Goal: Transaction & Acquisition: Purchase product/service

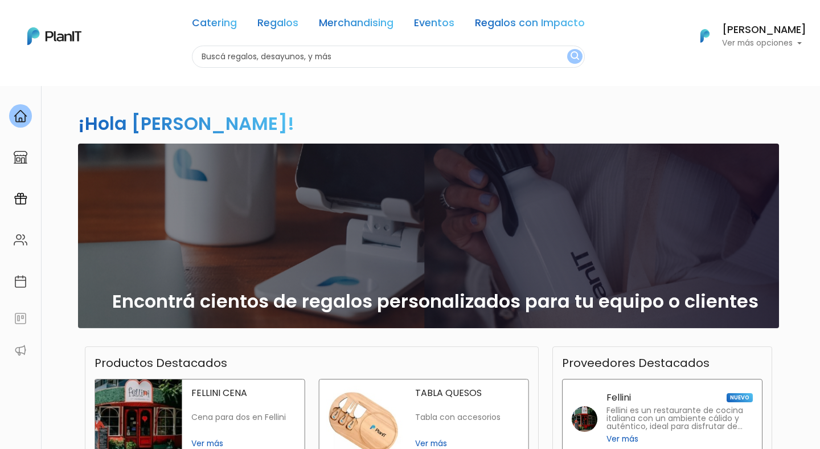
click at [567, 57] on button "submit" at bounding box center [574, 56] width 15 height 15
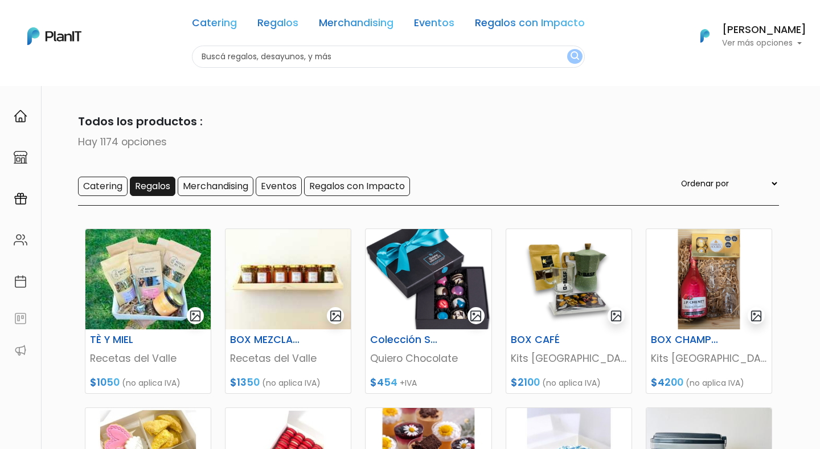
click at [131, 188] on input "Regalos" at bounding box center [153, 186] width 46 height 19
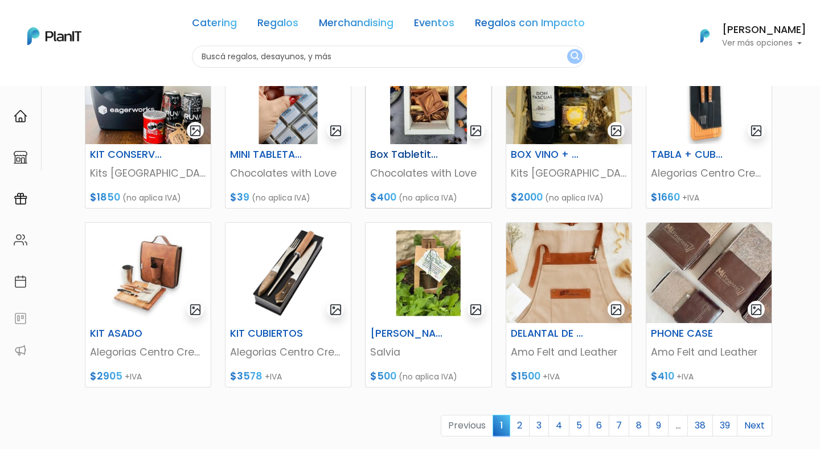
scroll to position [447, 0]
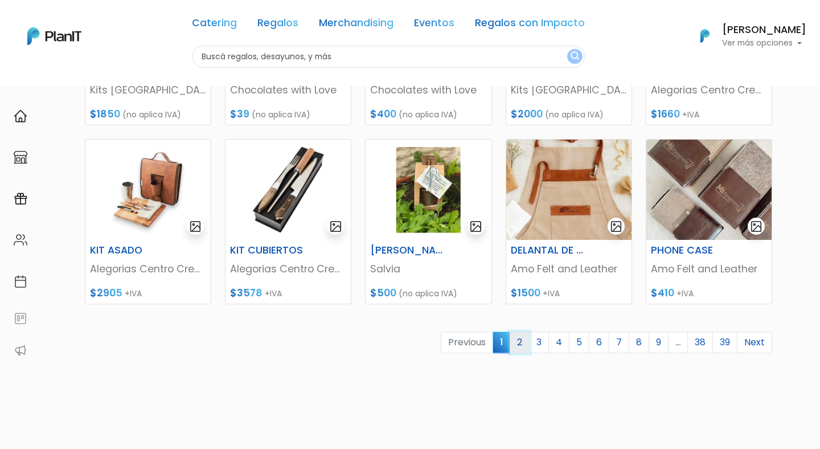
click at [521, 342] on link "2" at bounding box center [520, 342] width 20 height 22
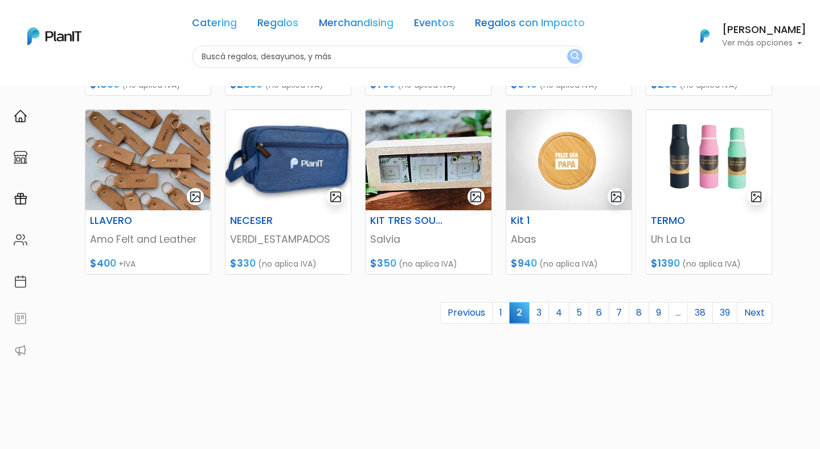
scroll to position [521, 0]
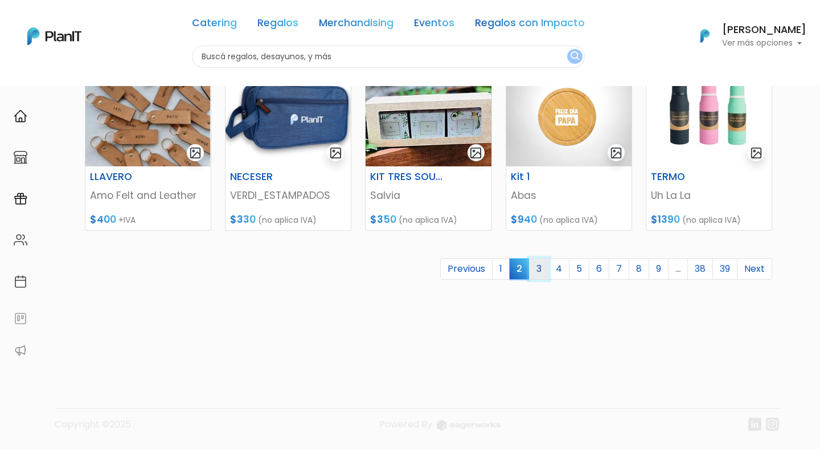
click at [539, 265] on link "3" at bounding box center [539, 269] width 20 height 22
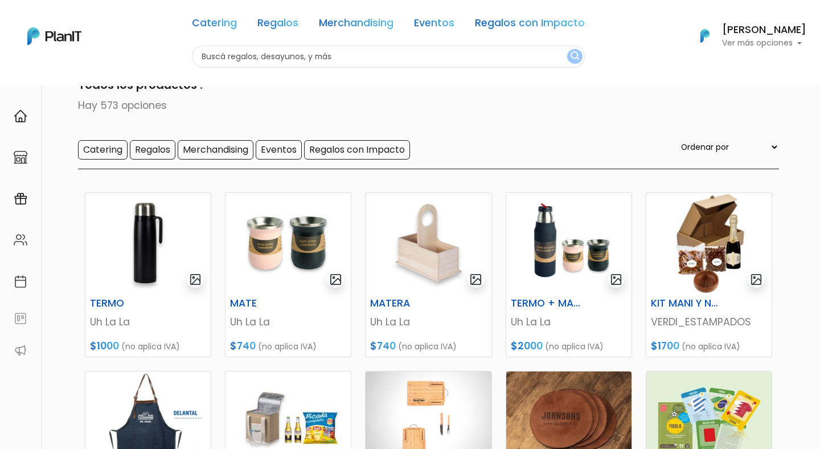
scroll to position [23, 0]
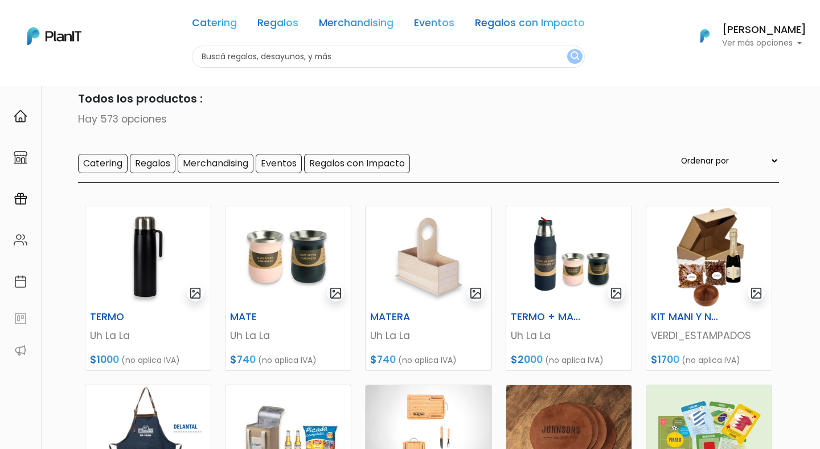
click at [306, 50] on input "text" at bounding box center [388, 57] width 393 height 22
type input "mate"
click at [567, 49] on button "submit" at bounding box center [574, 56] width 15 height 15
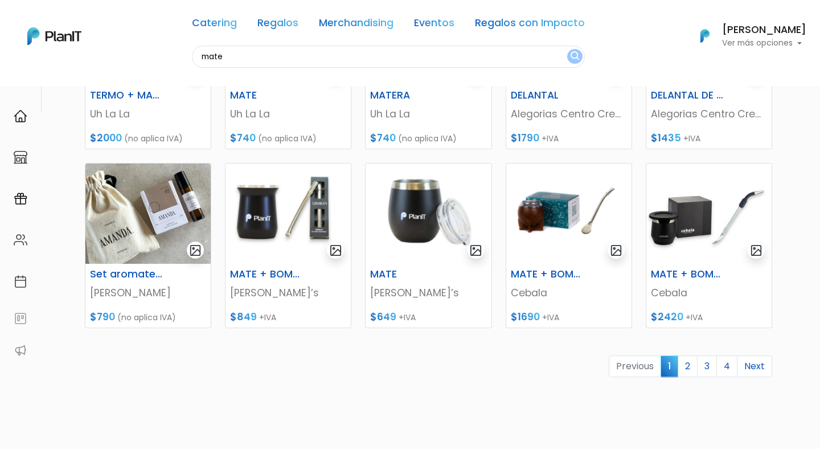
scroll to position [427, 0]
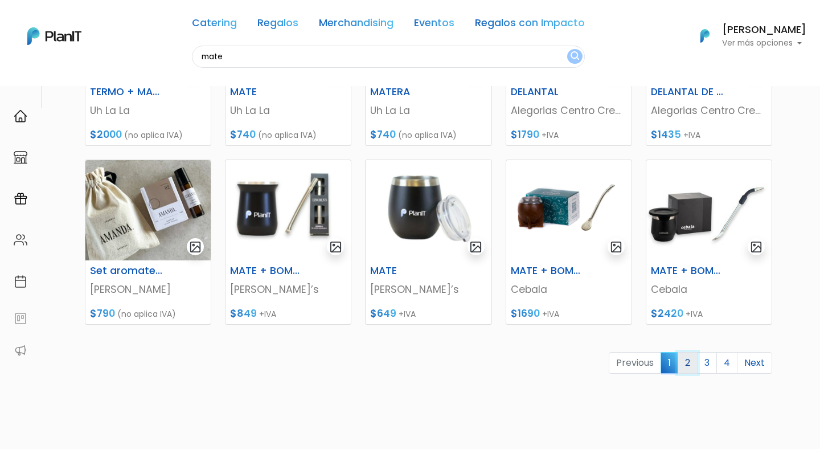
click at [681, 363] on link "2" at bounding box center [688, 363] width 20 height 22
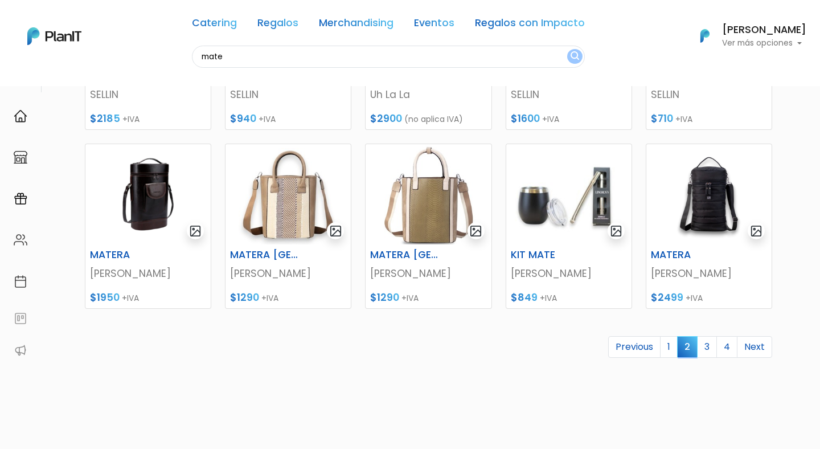
scroll to position [452, 0]
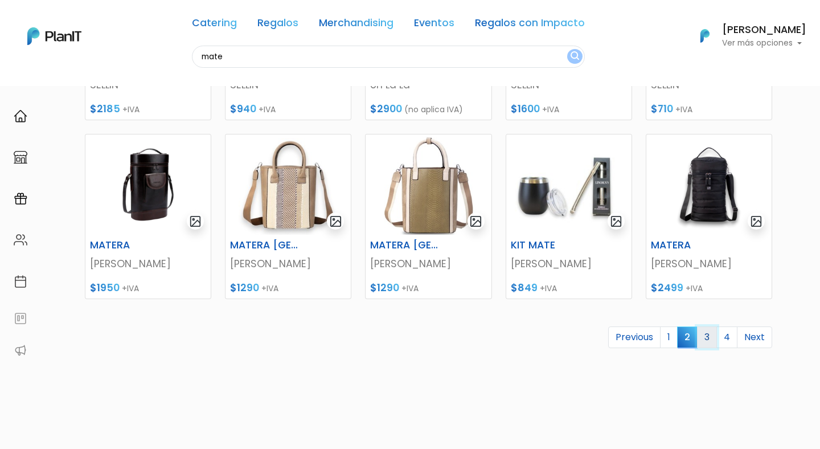
click at [712, 335] on link "3" at bounding box center [707, 337] width 20 height 22
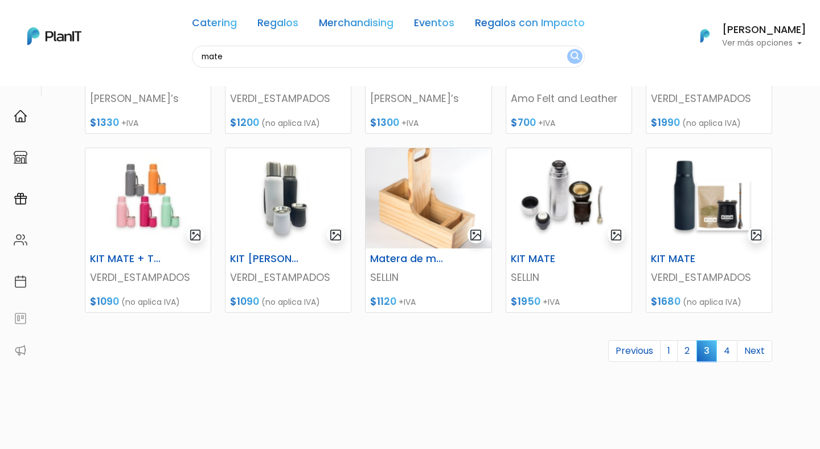
scroll to position [440, 0]
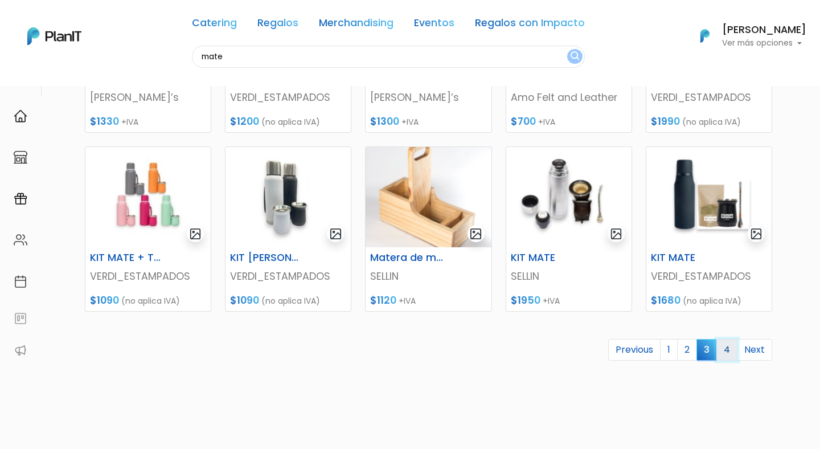
click at [729, 358] on link "4" at bounding box center [726, 350] width 21 height 22
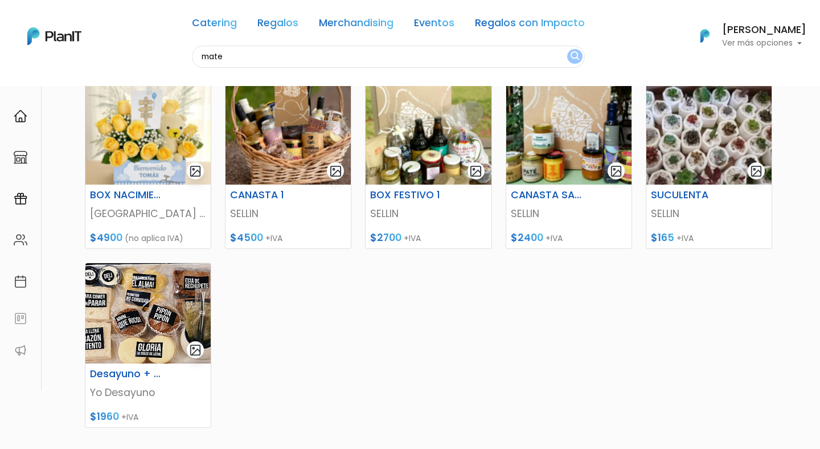
scroll to position [342, 0]
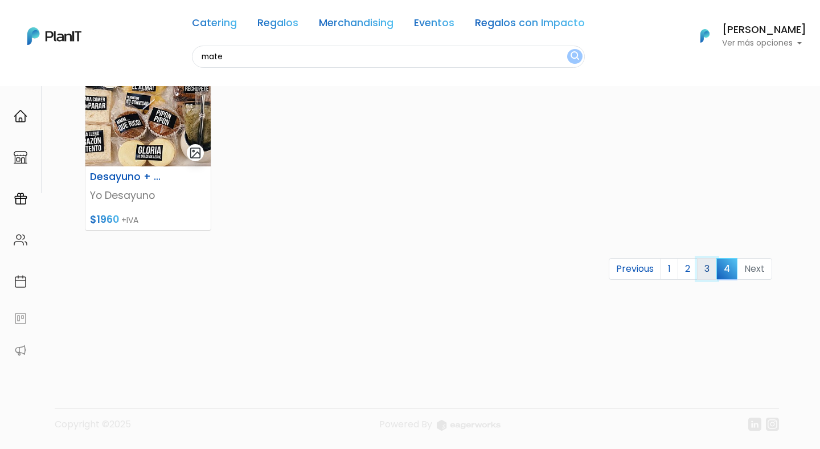
click at [706, 265] on link "3" at bounding box center [707, 269] width 20 height 22
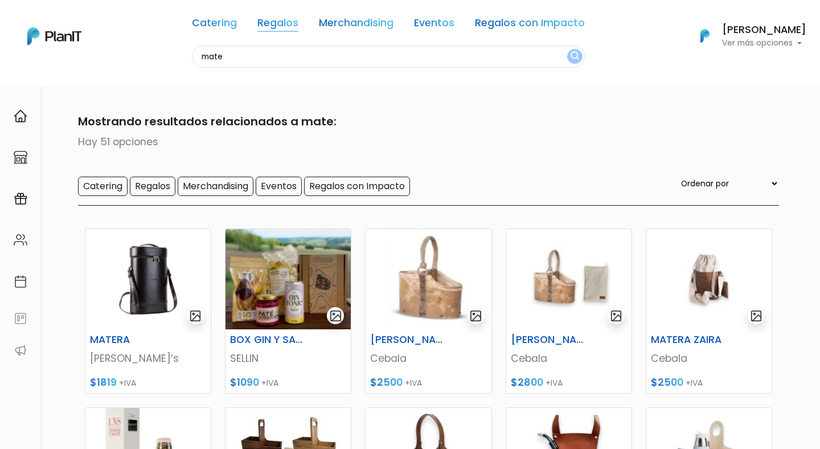
click at [285, 24] on link "Regalos" at bounding box center [277, 25] width 41 height 14
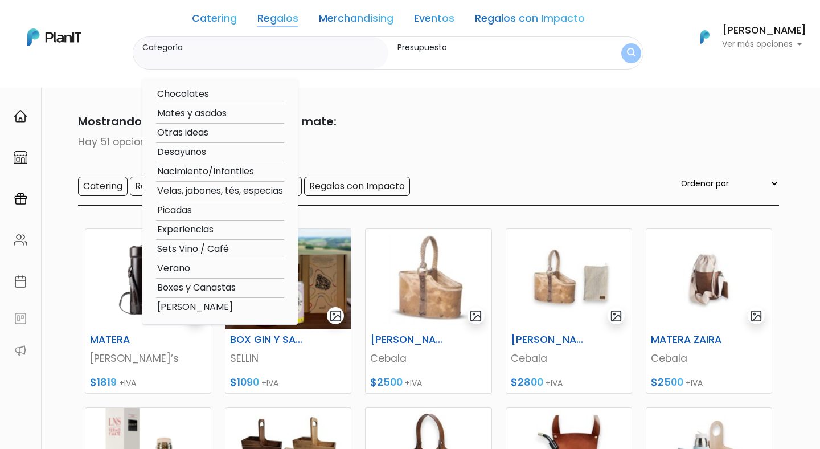
click at [183, 228] on option "Experiencias" at bounding box center [220, 230] width 128 height 14
type input "Experiencias"
type input "$0 - $1000"
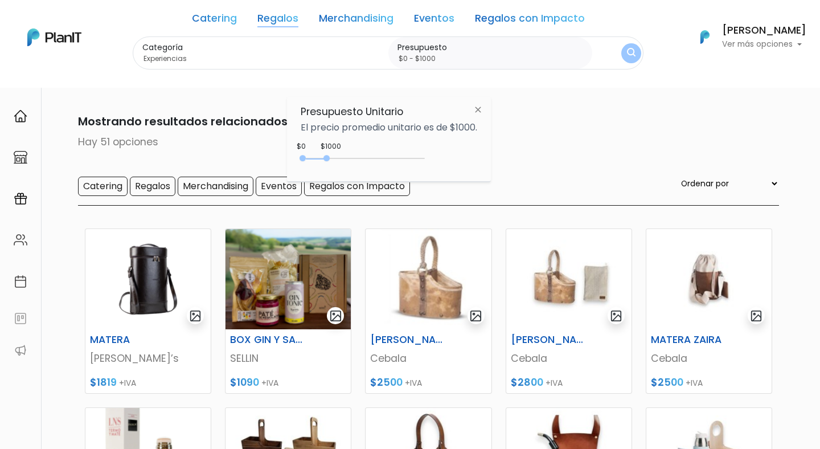
click at [395, 155] on div "0 : 1000 0 1000 0,1000" at bounding box center [365, 161] width 120 height 14
click at [400, 155] on div "0 : 3950 0 3950" at bounding box center [365, 160] width 120 height 11
click at [636, 53] on img "submit" at bounding box center [631, 54] width 11 height 14
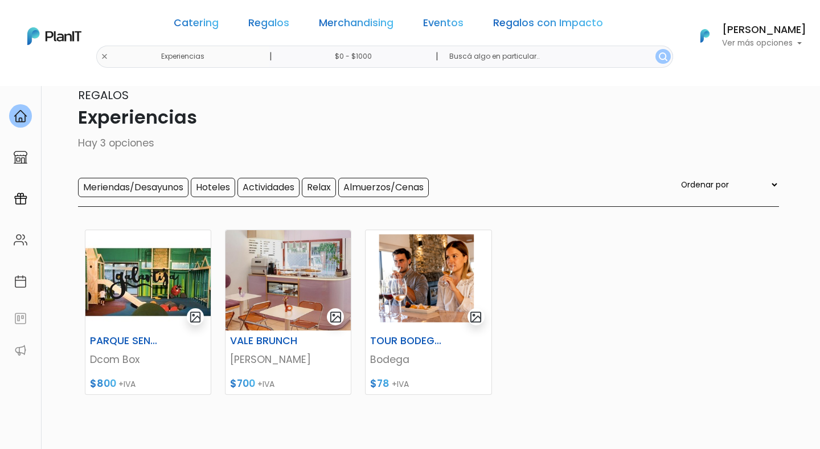
scroll to position [28, 0]
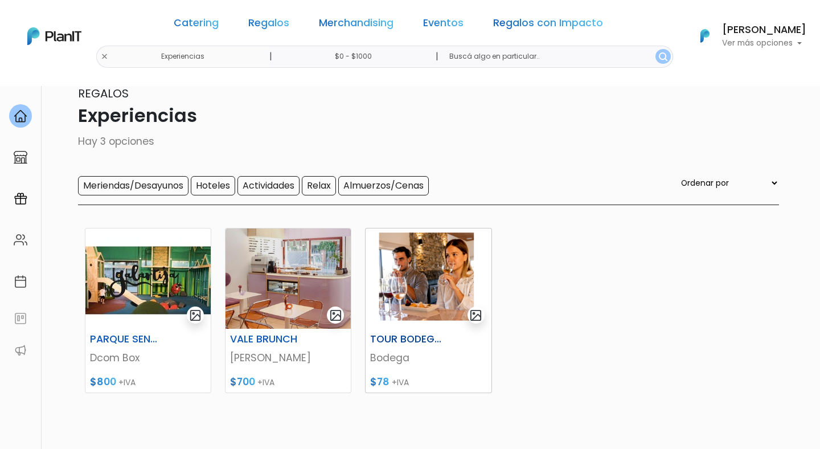
click at [407, 296] on img at bounding box center [428, 278] width 125 height 100
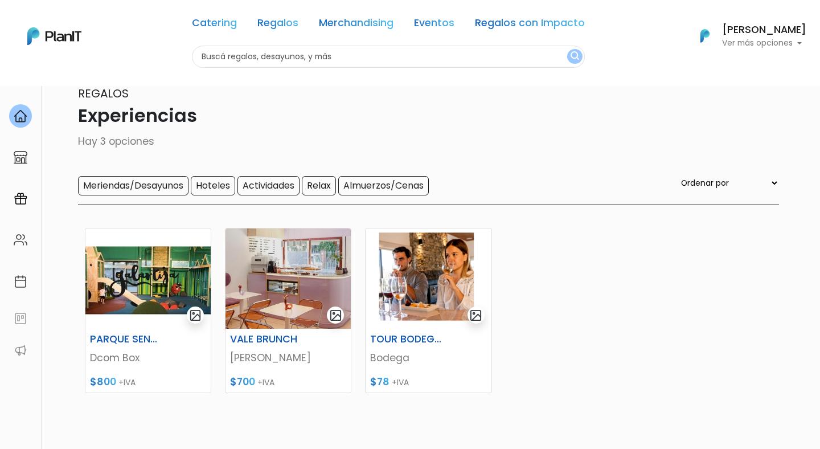
click at [140, 55] on div "Catering Regalos Merchandising Eventos Regalos con Impacto Experiencias | $0 - …" at bounding box center [410, 36] width 820 height 63
click at [323, 51] on input "text" at bounding box center [388, 57] width 393 height 22
click at [572, 55] on img "submit" at bounding box center [575, 56] width 9 height 11
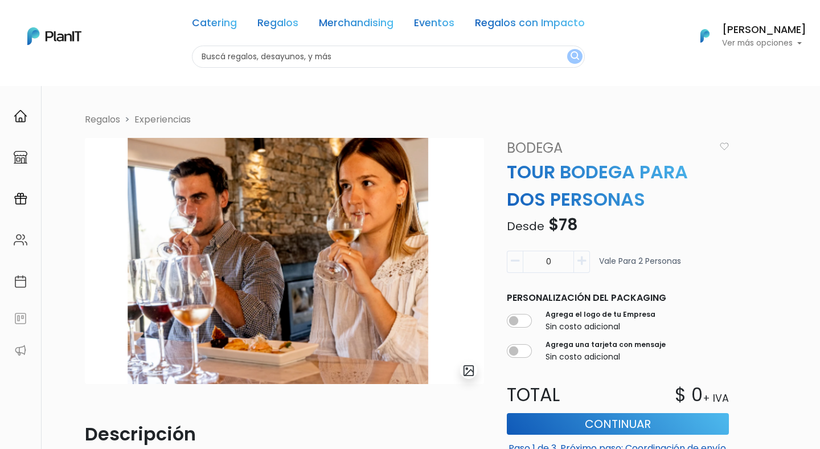
click at [579, 265] on icon "button" at bounding box center [581, 261] width 9 height 10
click at [510, 256] on button "button" at bounding box center [515, 262] width 16 height 22
type input "0"
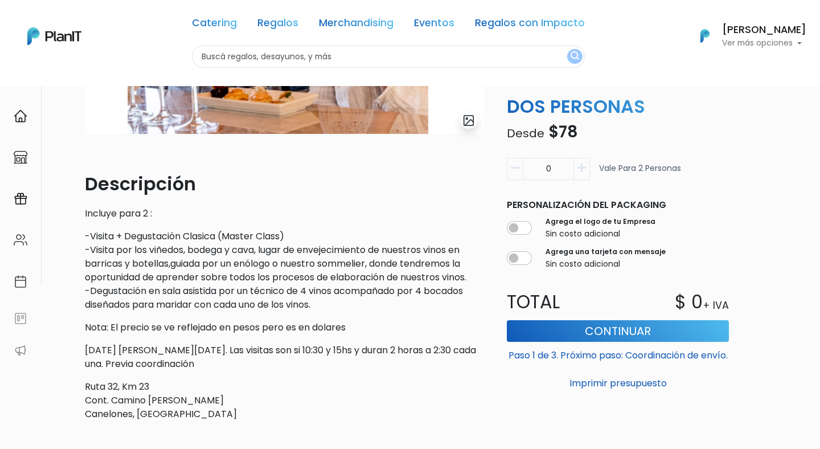
scroll to position [246, 0]
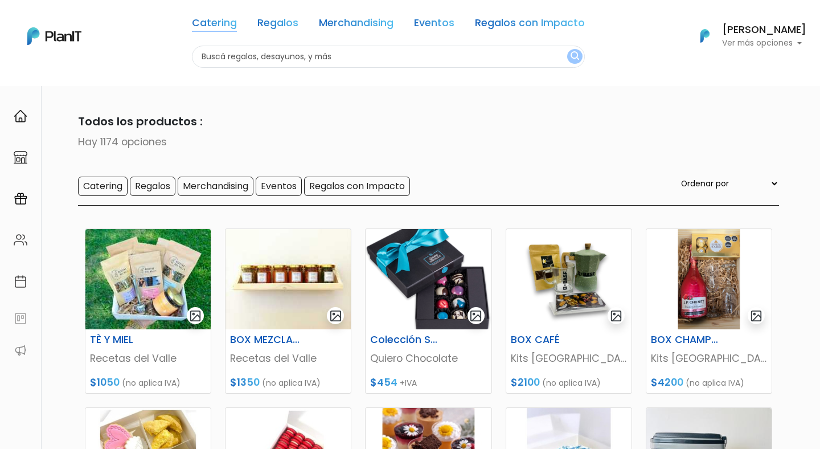
click at [222, 31] on link "Catering" at bounding box center [214, 25] width 45 height 14
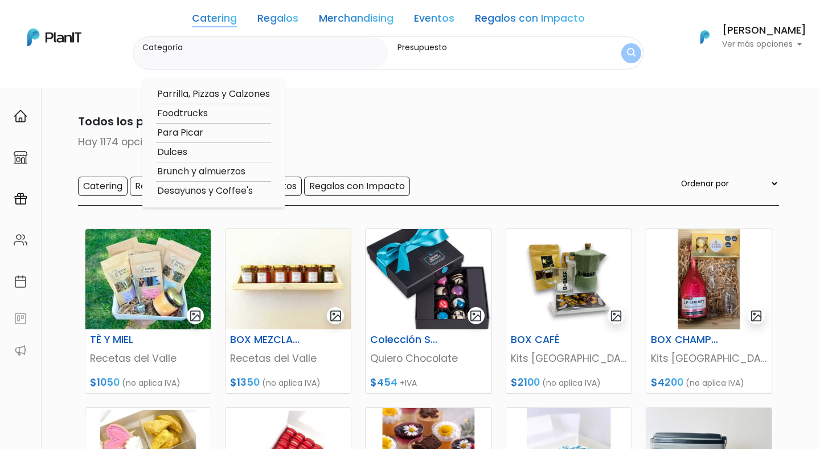
click at [285, 24] on link "Regalos" at bounding box center [277, 21] width 41 height 14
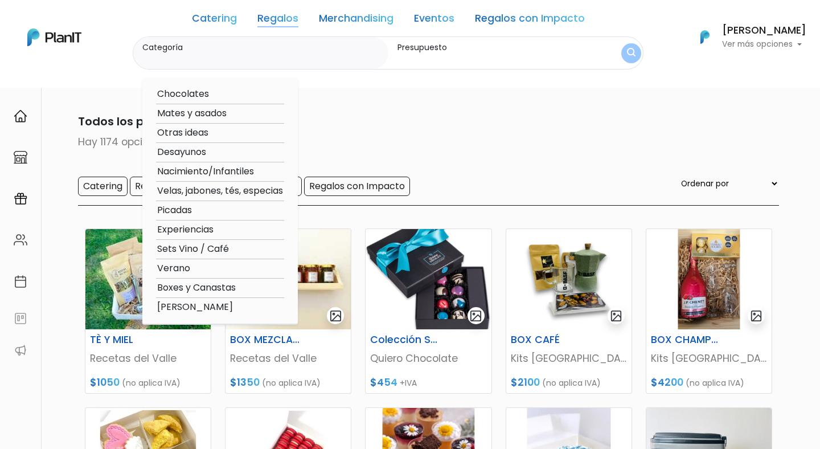
click at [201, 14] on link "Catering" at bounding box center [214, 21] width 45 height 14
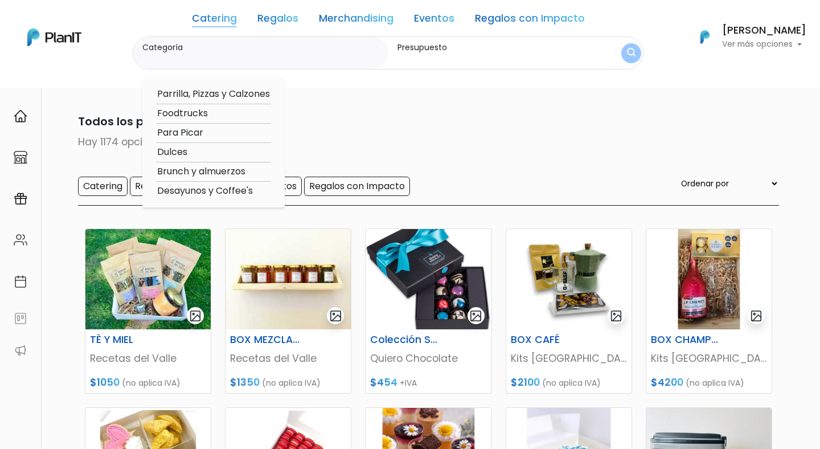
click at [301, 11] on div "Catering Regalos Merchandising Eventos Regalos con Impacto" at bounding box center [388, 21] width 393 height 32
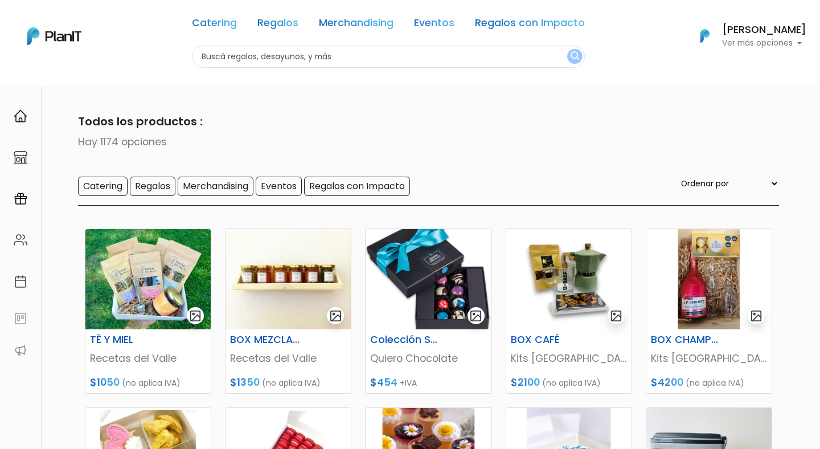
click at [288, 21] on link "Regalos" at bounding box center [277, 25] width 41 height 14
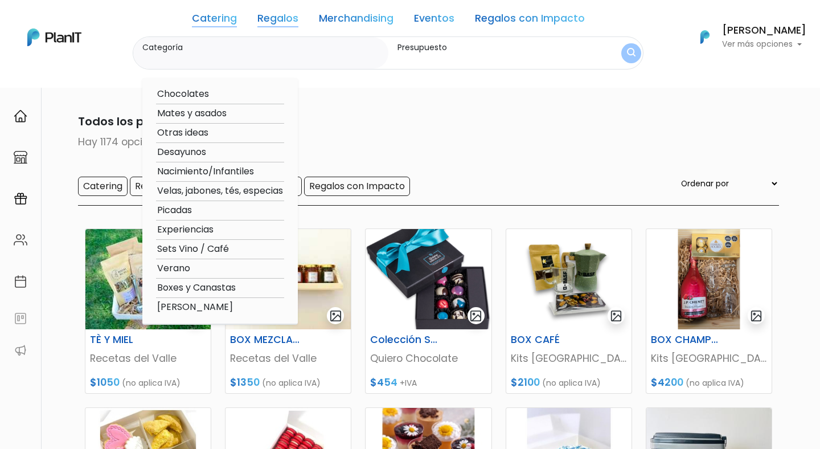
click at [215, 21] on link "Catering" at bounding box center [214, 21] width 45 height 14
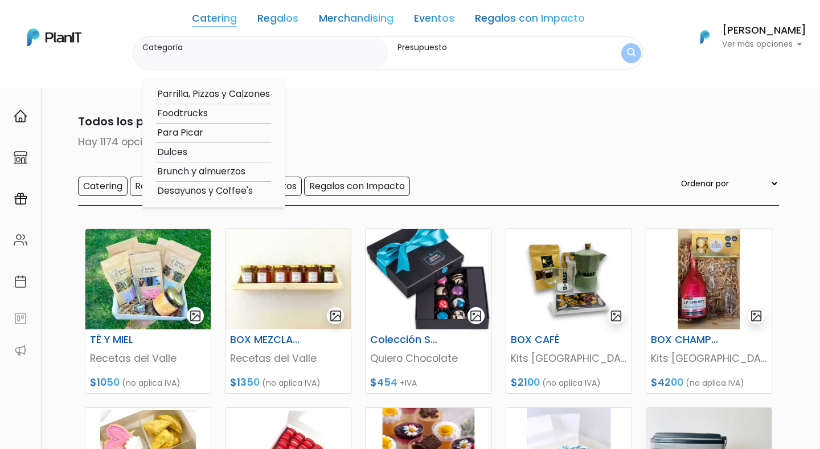
click at [188, 179] on div "Parrilla, Pizzas y Calzones Foodtrucks Para Picar Dulces Brunch y almuerzos Des…" at bounding box center [213, 143] width 142 height 130
click at [187, 173] on option "Brunch y almuerzos" at bounding box center [213, 172] width 115 height 14
type input "Brunch y almuerzos"
type input "$0 - $1000"
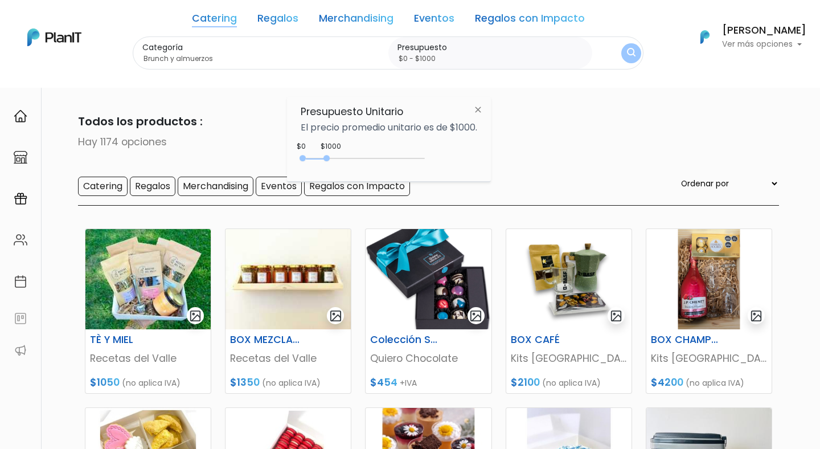
click at [417, 159] on div "0 : 1000 0 1000" at bounding box center [365, 160] width 120 height 11
click at [613, 49] on div "Categoría Brunch y almuerzos Parrilla, Pizzas y Calzones Foodtrucks Para Picar …" at bounding box center [388, 53] width 511 height 34
click at [621, 49] on button "submit" at bounding box center [631, 53] width 22 height 22
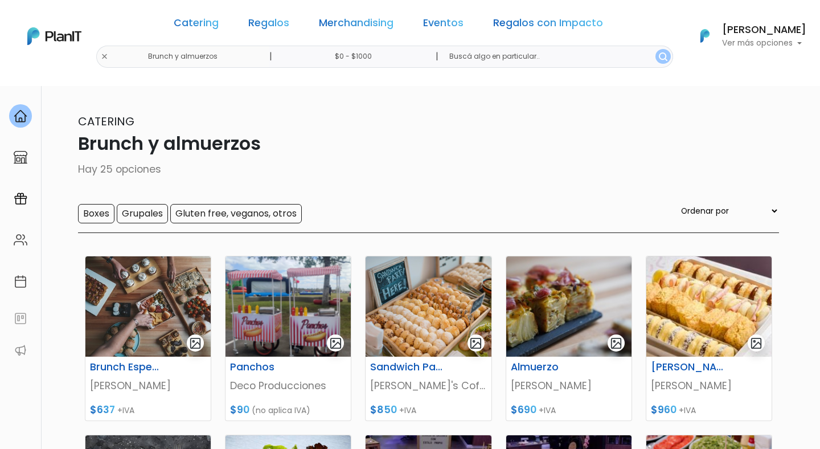
click at [767, 213] on select "Ordenar por Menor Precio Mayor Precio Reviews Últimos ingresos" at bounding box center [729, 210] width 100 height 13
select select "1"
click at [702, 205] on select "Ordenar por Menor Precio Mayor Precio Reviews Últimos ingresos" at bounding box center [729, 210] width 100 height 13
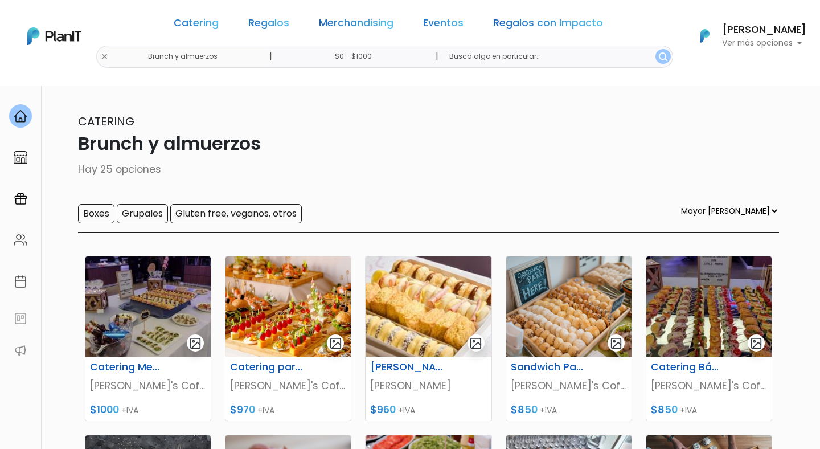
select select "1"
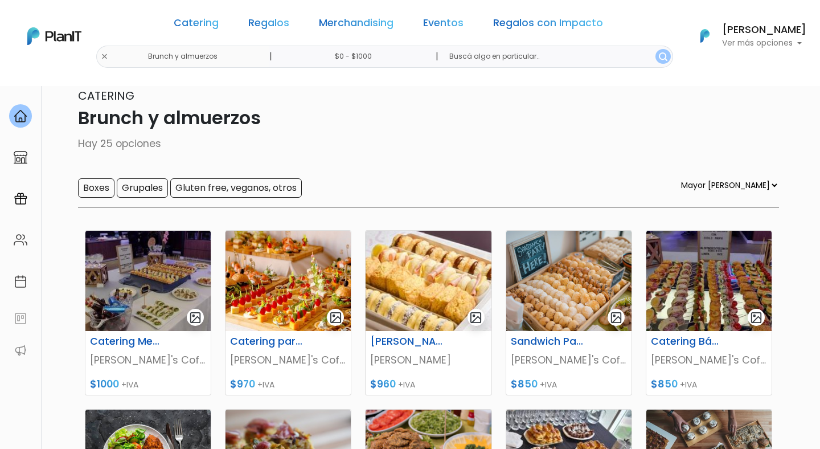
scroll to position [27, 0]
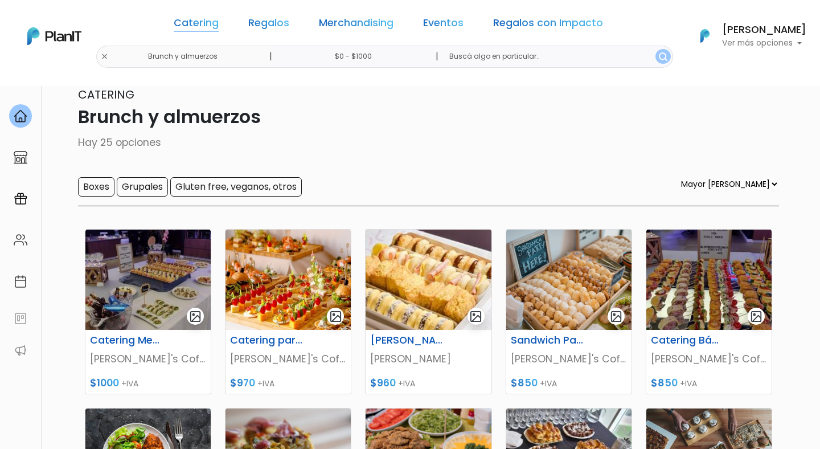
click at [219, 18] on link "Catering" at bounding box center [196, 25] width 45 height 14
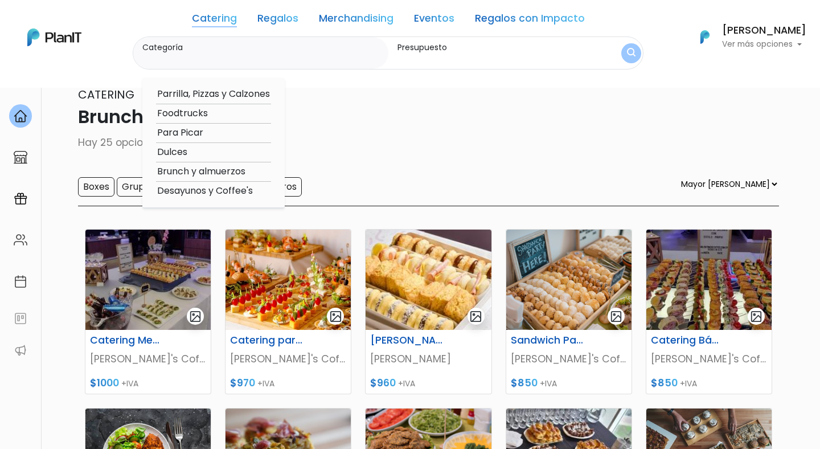
click at [277, 18] on link "Regalos" at bounding box center [277, 21] width 41 height 14
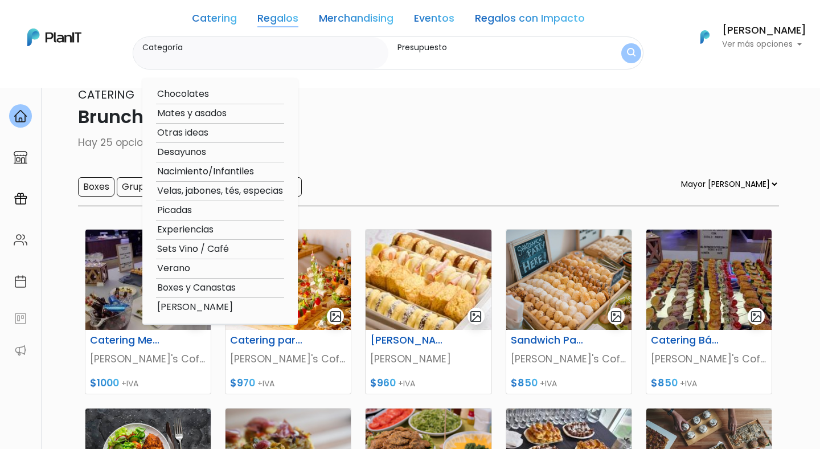
click at [186, 270] on option "Verano" at bounding box center [220, 268] width 128 height 14
type input "Verano"
type input "$0 - $1000"
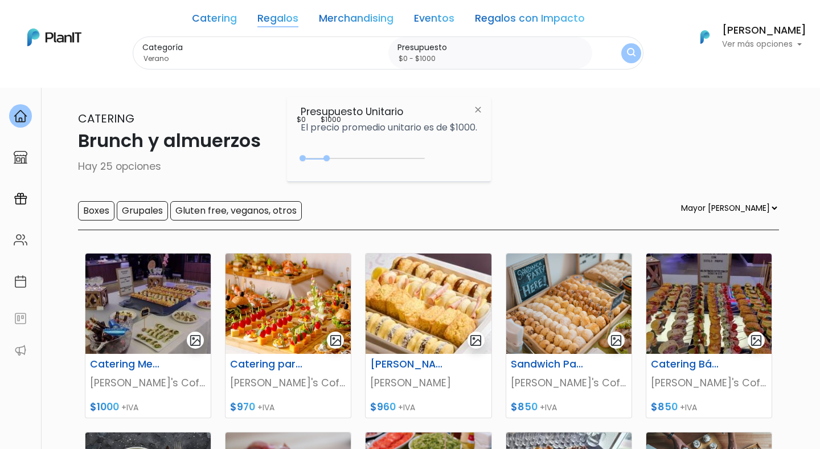
scroll to position [0, 0]
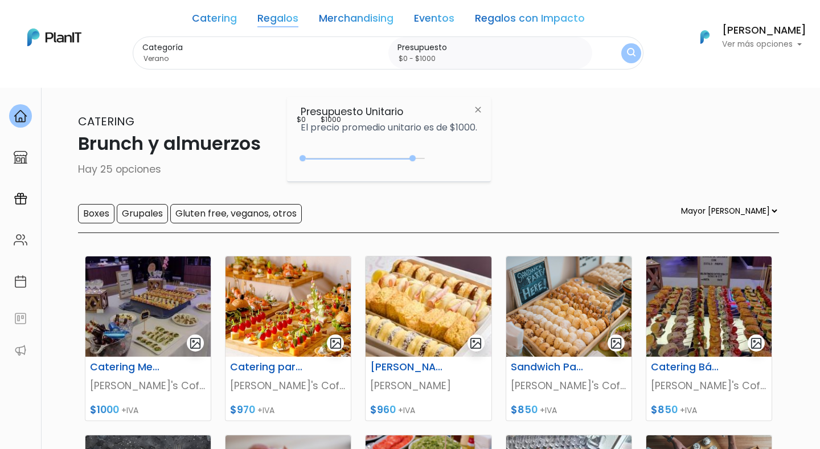
click at [416, 157] on div "0 : 4600 0 4600" at bounding box center [365, 160] width 120 height 11
click at [630, 47] on button "submit" at bounding box center [631, 53] width 28 height 28
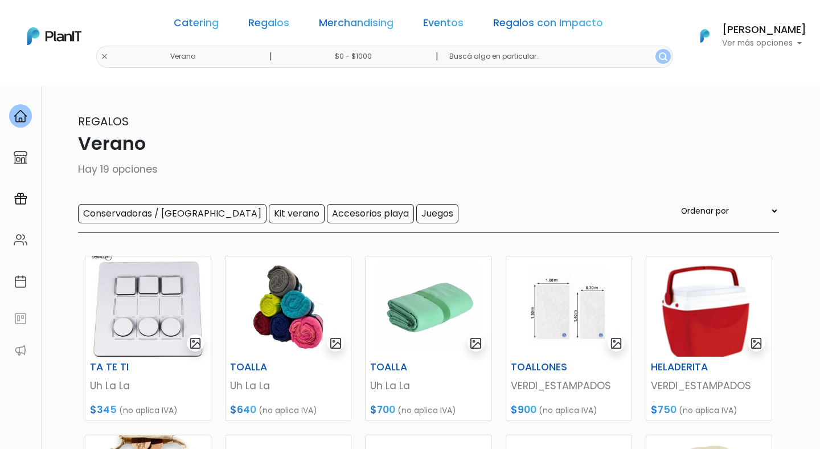
click at [374, 57] on input "$0 - $1000" at bounding box center [355, 57] width 173 height 22
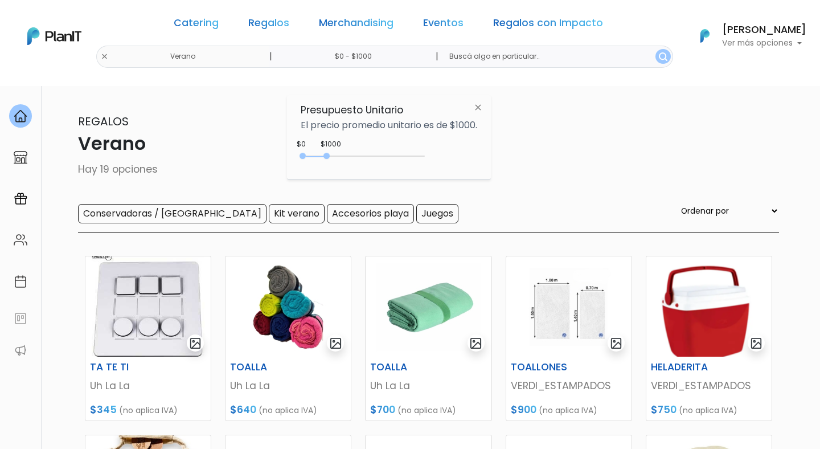
click at [378, 55] on input "$0 - $1000" at bounding box center [355, 57] width 173 height 22
type input "$0 - $3800"
drag, startPoint x: 329, startPoint y: 154, endPoint x: 396, endPoint y: 158, distance: 67.9
click at [396, 158] on div "0 : 3800 0 3800" at bounding box center [365, 158] width 120 height 11
click at [656, 59] on button "submit" at bounding box center [663, 56] width 15 height 15
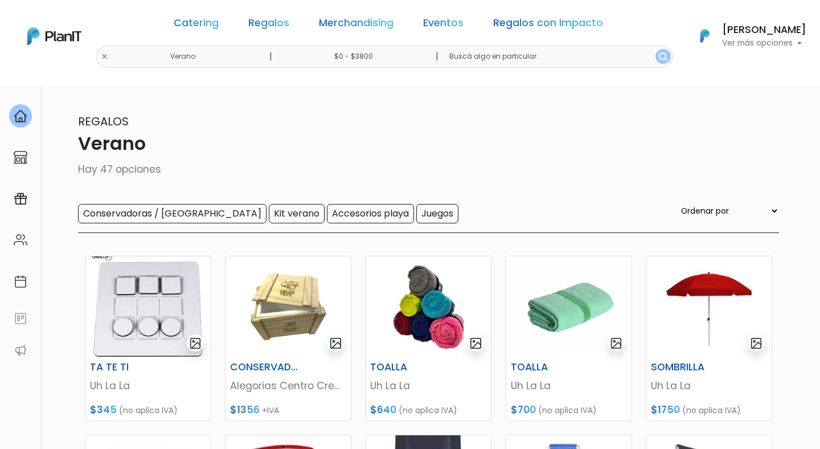
click at [752, 203] on div "Regalos Verano Hay 47 opciones Conservadoras / Bolsos Kit verano Accesorios pla…" at bounding box center [410, 173] width 738 height 120
click at [756, 220] on form "Ordenar por Menor Precio Mayor Precio Reviews Últimos ingresos" at bounding box center [729, 213] width 100 height 19
click at [756, 212] on select "Ordenar por Menor Precio Mayor Precio Reviews Últimos ingresos" at bounding box center [729, 210] width 100 height 13
select select "1"
click at [702, 205] on select "Ordenar por Menor Precio Mayor Precio Reviews Últimos ingresos" at bounding box center [729, 210] width 100 height 13
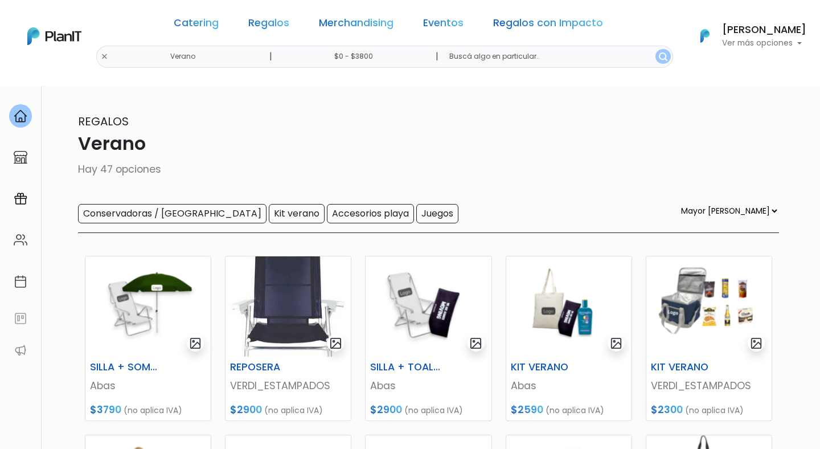
select select "1"
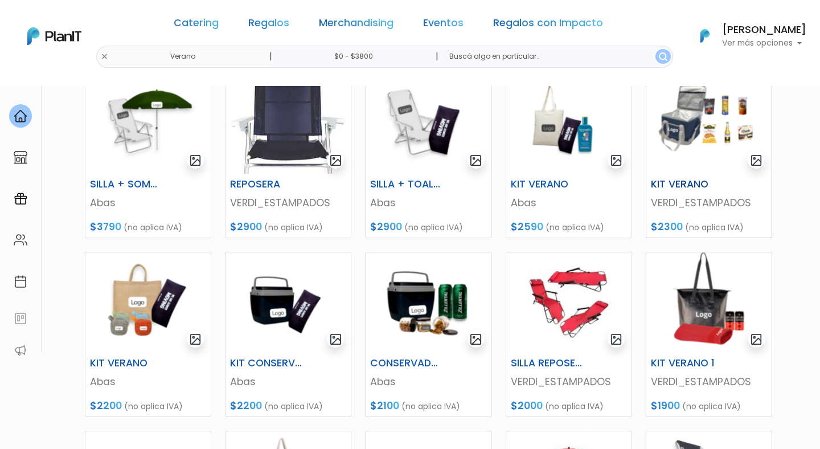
scroll to position [93, 0]
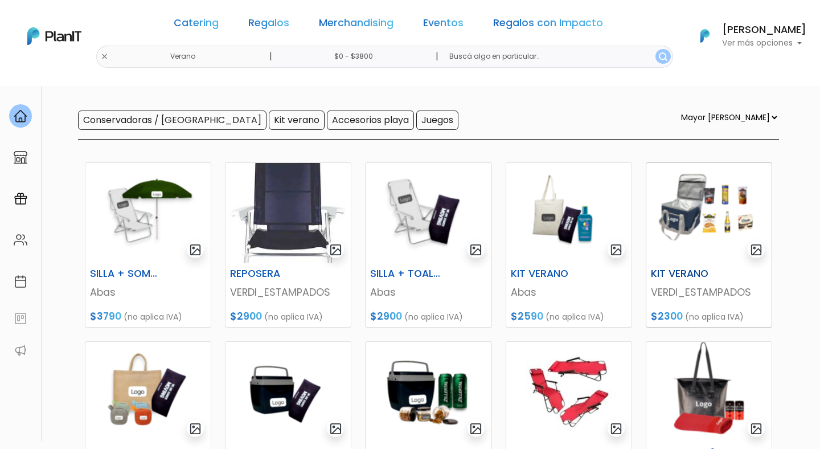
click at [708, 195] on img at bounding box center [708, 213] width 125 height 100
click at [277, 23] on link "Regalos" at bounding box center [268, 25] width 41 height 14
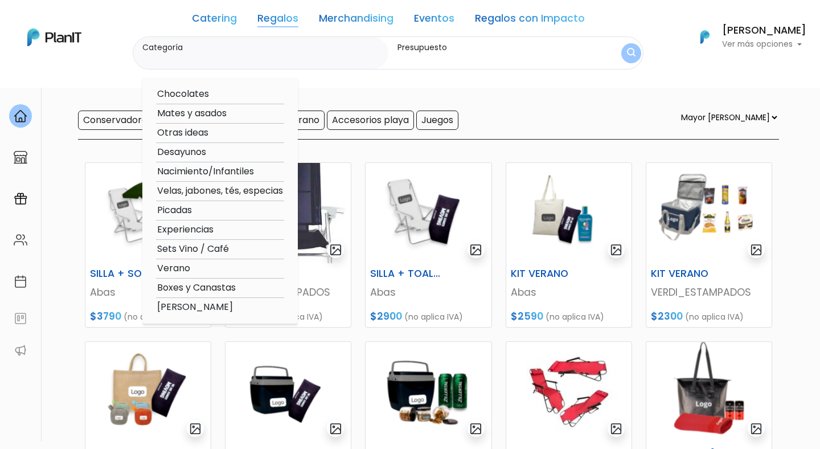
click at [191, 232] on option "Experiencias" at bounding box center [220, 230] width 128 height 14
type input "Experiencias"
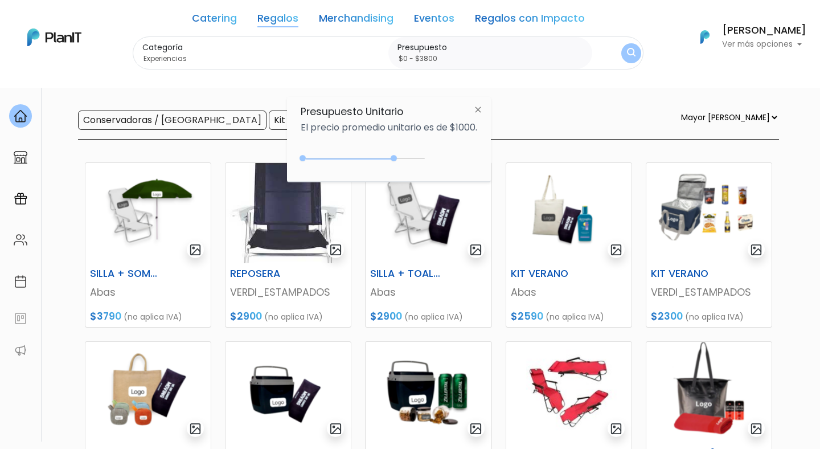
click at [396, 155] on div "0 : 3800 0 3800" at bounding box center [365, 160] width 120 height 11
type input "$0 - Más de $5000"
drag, startPoint x: 396, startPoint y: 157, endPoint x: 441, endPoint y: 158, distance: 45.0
click at [441, 158] on div "$4700 $0 0 : 4700 0 4700 0,5000" at bounding box center [389, 160] width 177 height 23
click at [632, 59] on img "submit" at bounding box center [630, 52] width 9 height 11
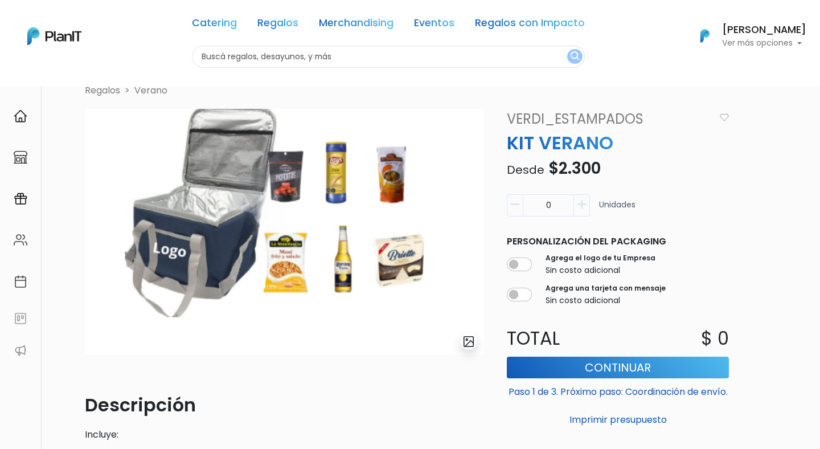
scroll to position [32, 0]
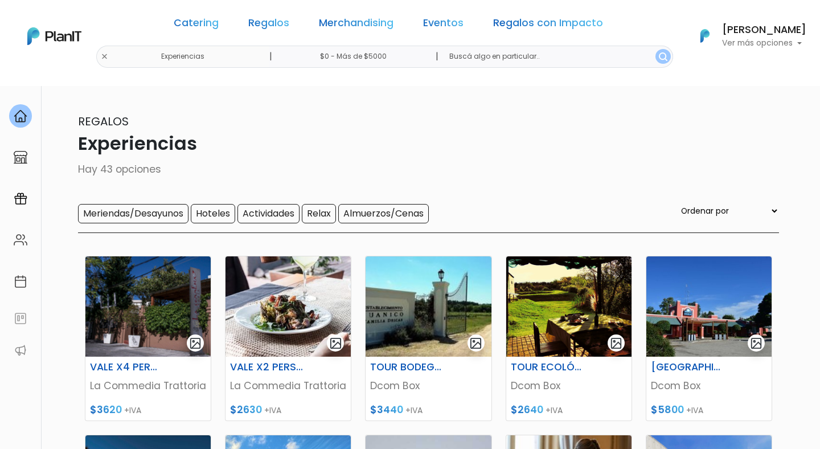
click at [751, 206] on select "Ordenar por Menor Precio Mayor Precio Reviews Últimos ingresos" at bounding box center [729, 210] width 100 height 13
select select "1"
click at [702, 205] on select "Ordenar por Menor Precio Mayor Precio Reviews Últimos ingresos" at bounding box center [729, 210] width 100 height 13
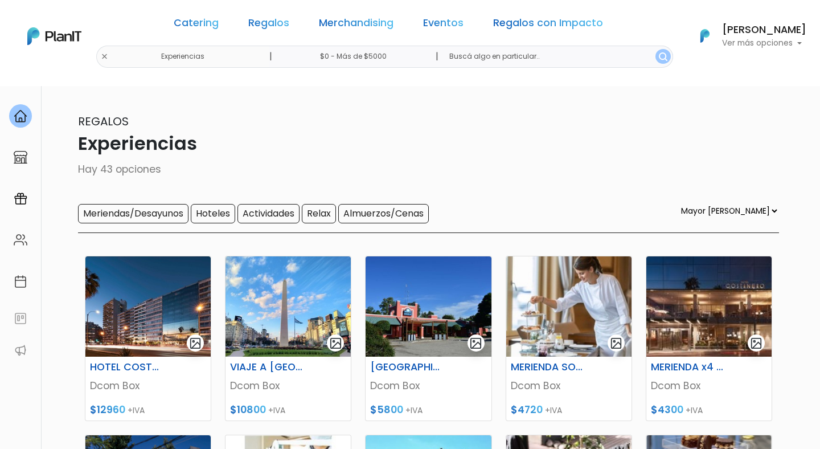
select select "1"
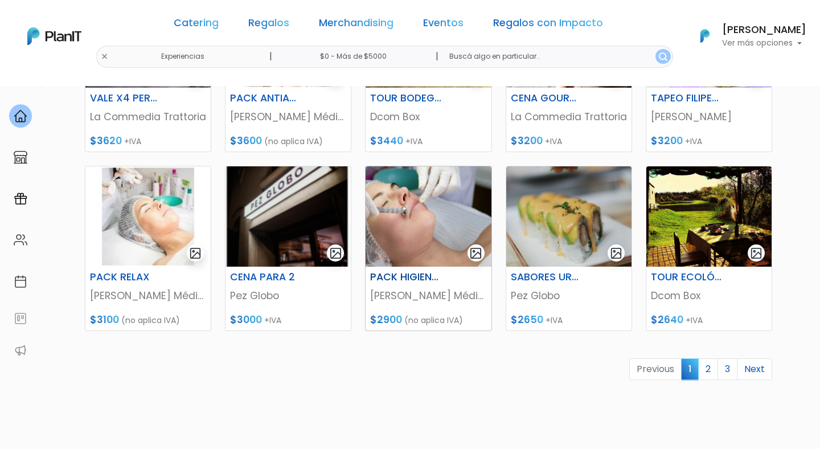
scroll to position [534, 0]
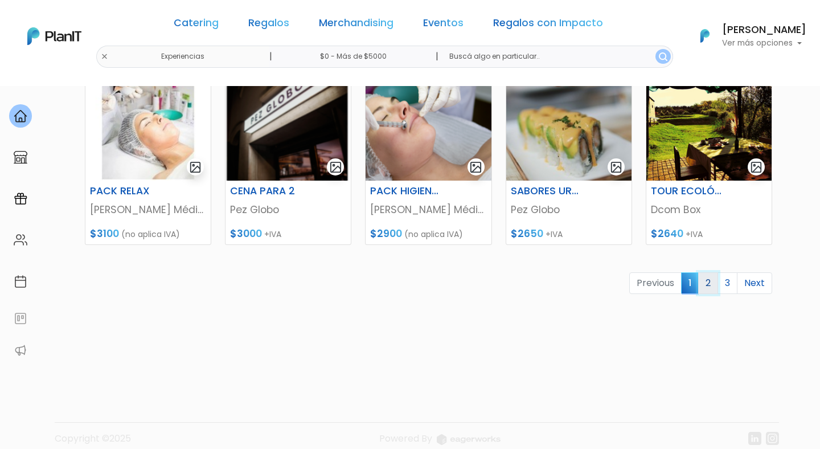
click at [712, 286] on link "2" at bounding box center [708, 283] width 20 height 22
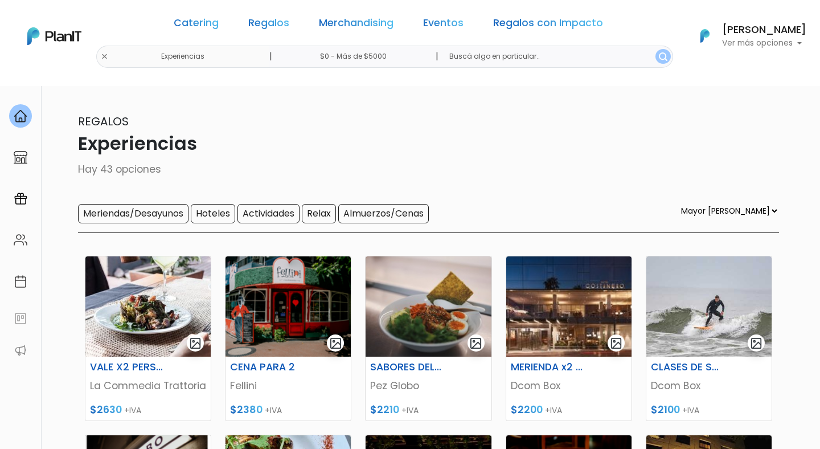
select select "1"
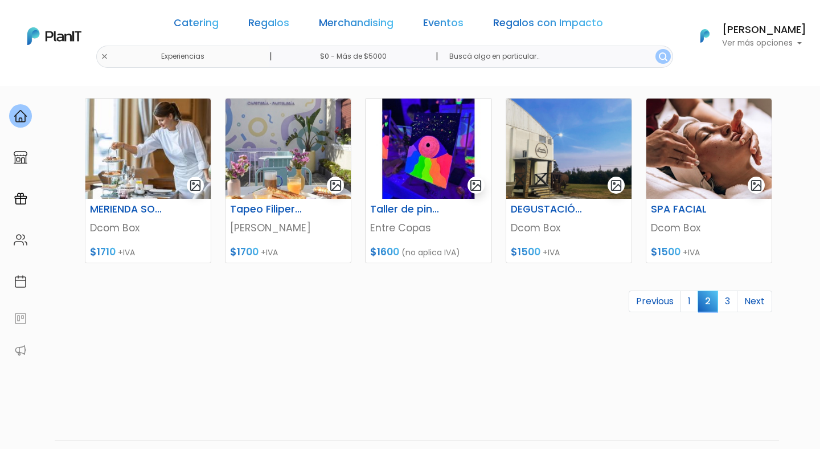
scroll to position [514, 0]
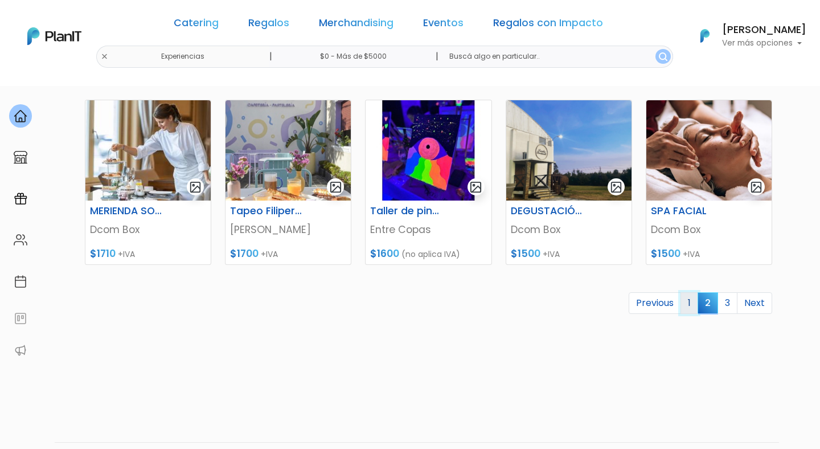
click at [695, 294] on link "1" at bounding box center [690, 303] width 18 height 22
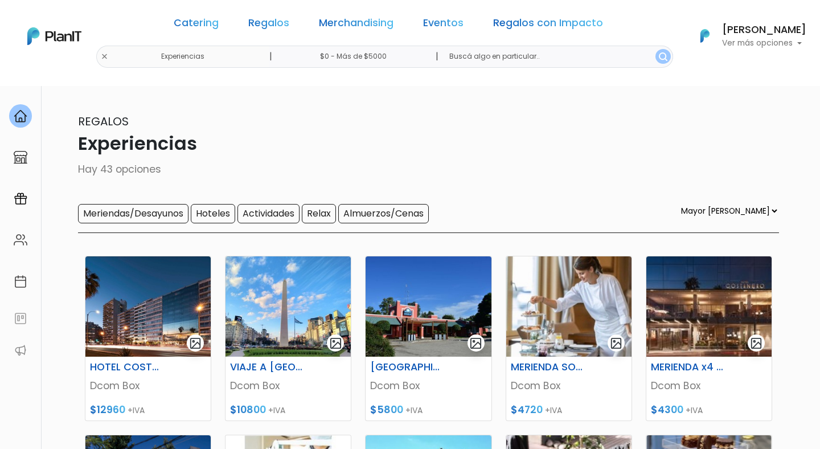
select select "1"
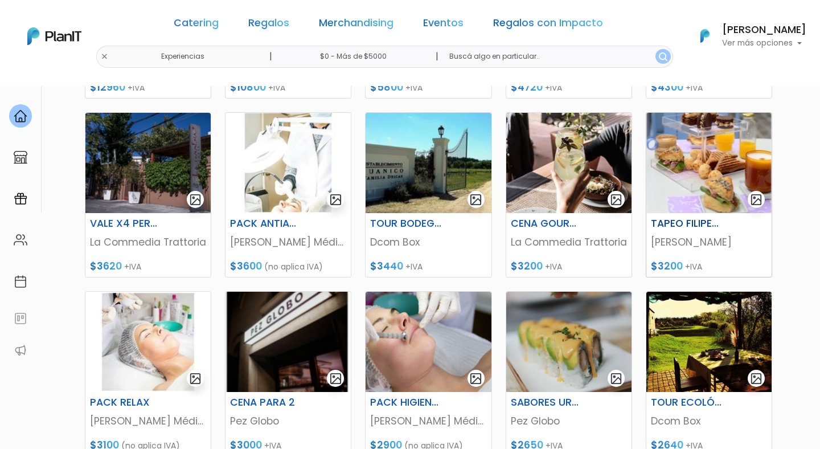
scroll to position [548, 0]
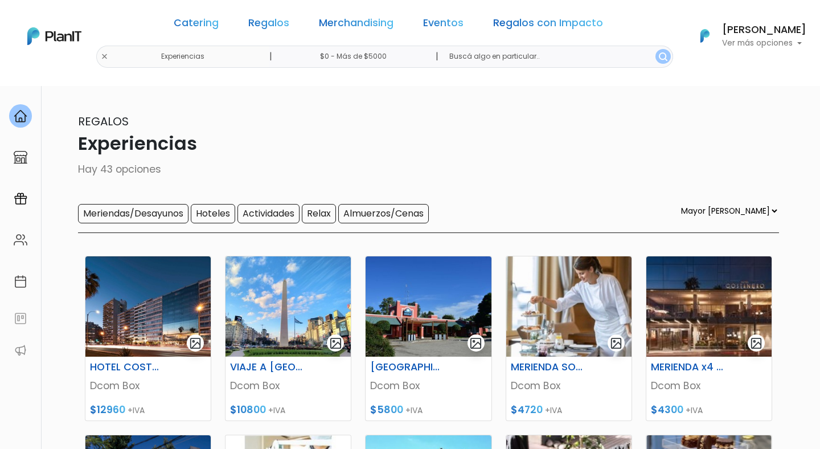
select select "1"
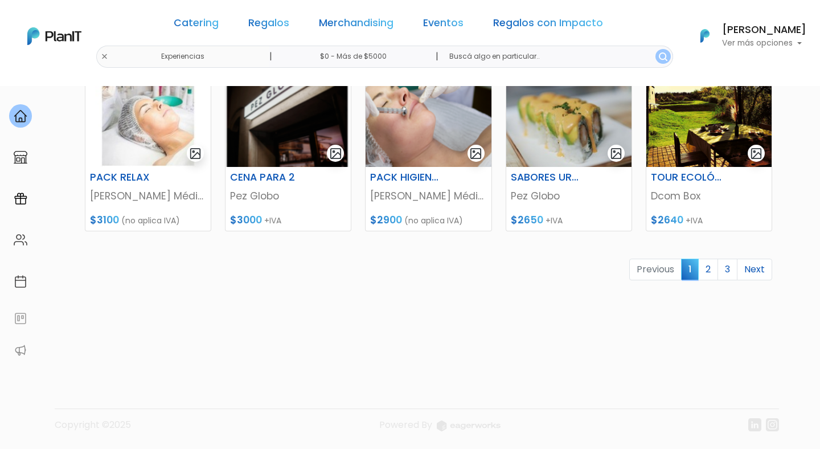
scroll to position [548, 0]
click at [702, 266] on link "2" at bounding box center [708, 269] width 20 height 22
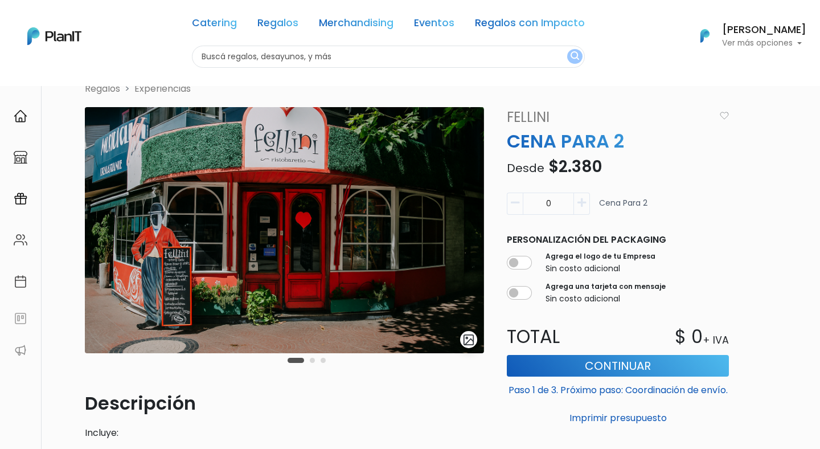
scroll to position [6, 0]
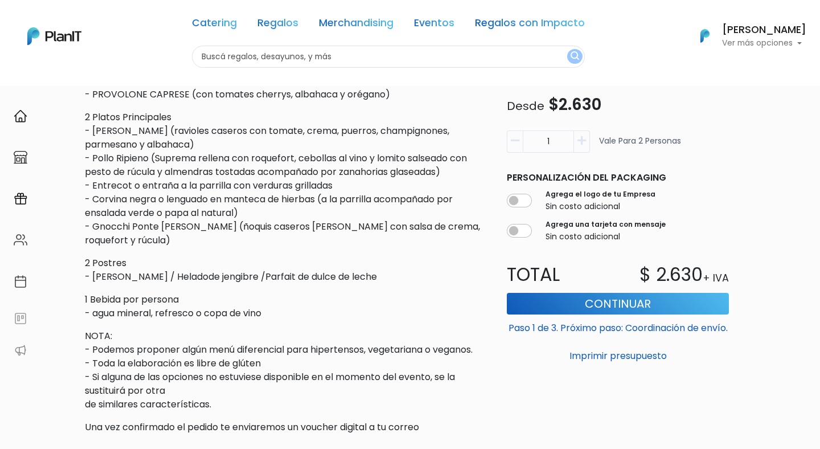
scroll to position [439, 0]
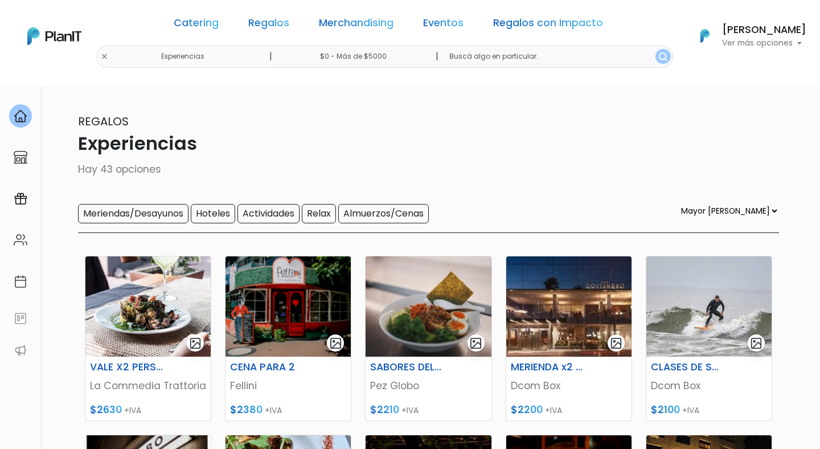
select select "1"
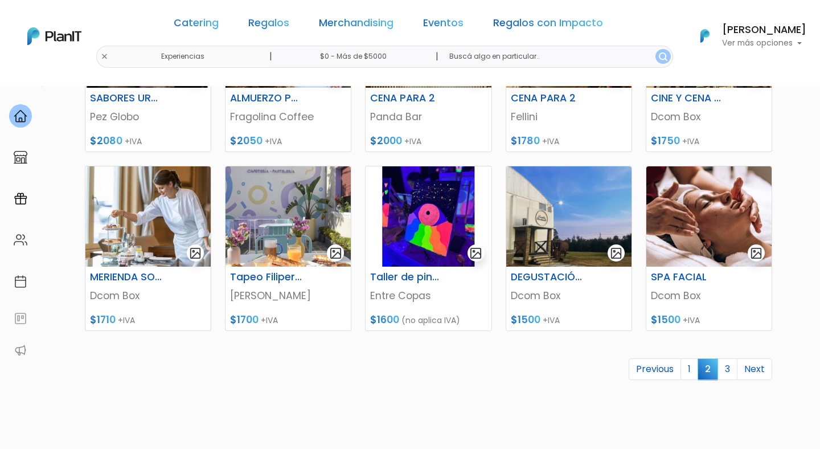
scroll to position [455, 0]
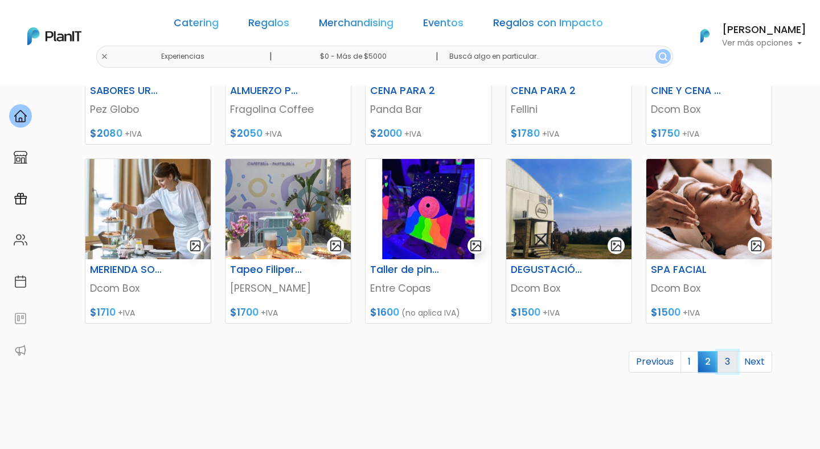
click at [728, 363] on link "3" at bounding box center [728, 362] width 20 height 22
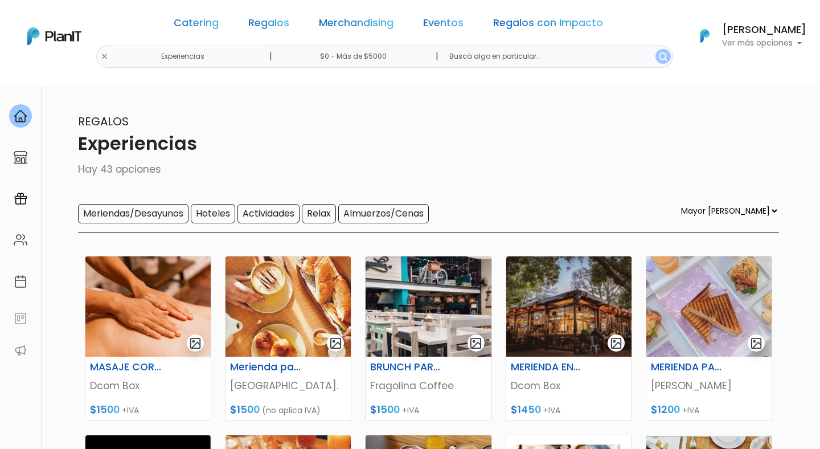
select select "1"
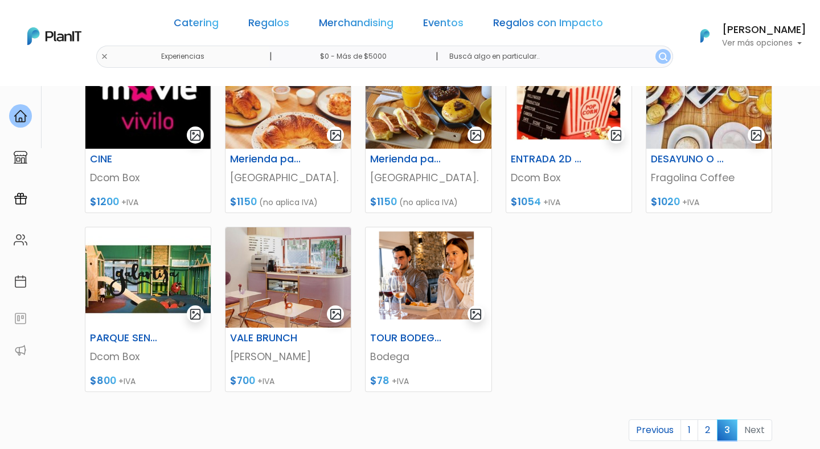
scroll to position [548, 0]
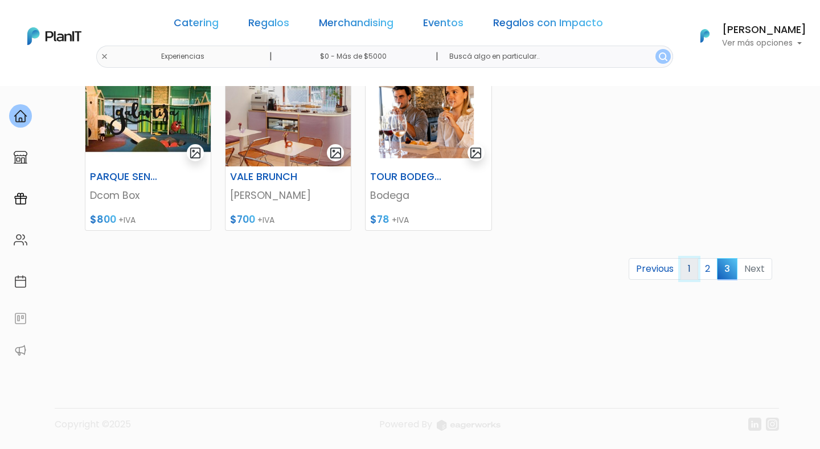
click at [689, 269] on link "1" at bounding box center [690, 269] width 18 height 22
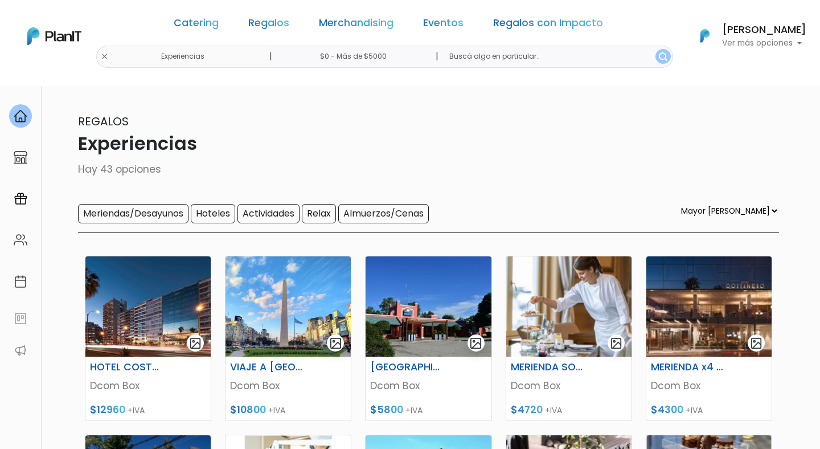
select select "1"
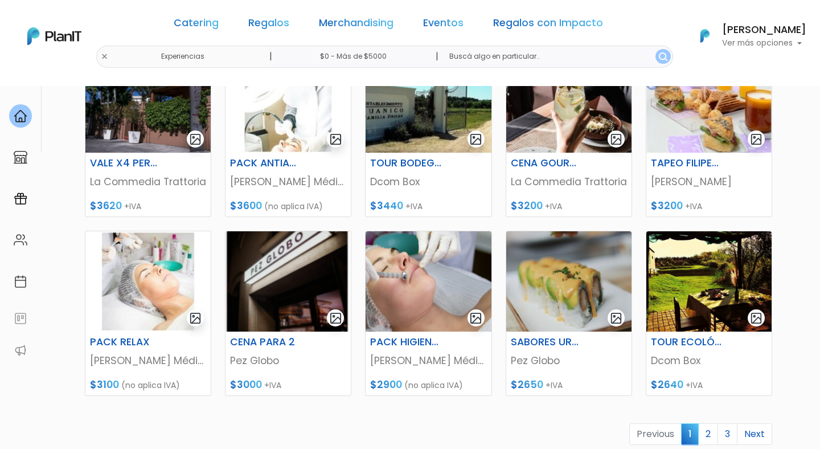
scroll to position [384, 0]
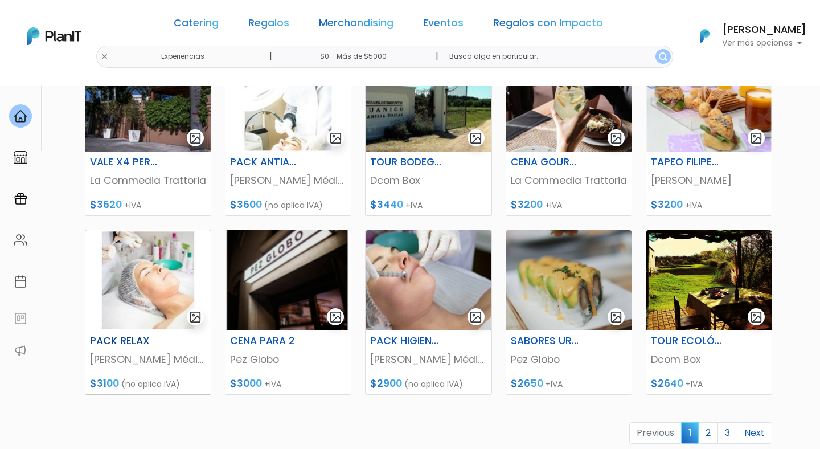
click at [145, 289] on img at bounding box center [147, 280] width 125 height 100
click at [433, 278] on img at bounding box center [428, 280] width 125 height 100
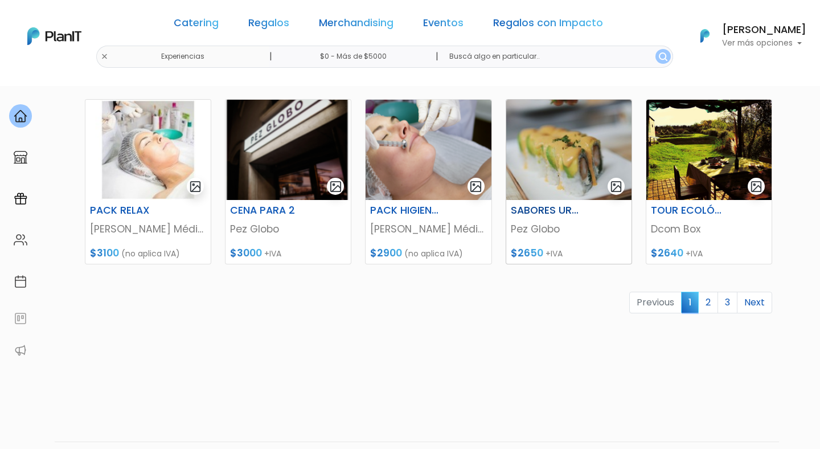
scroll to position [548, 0]
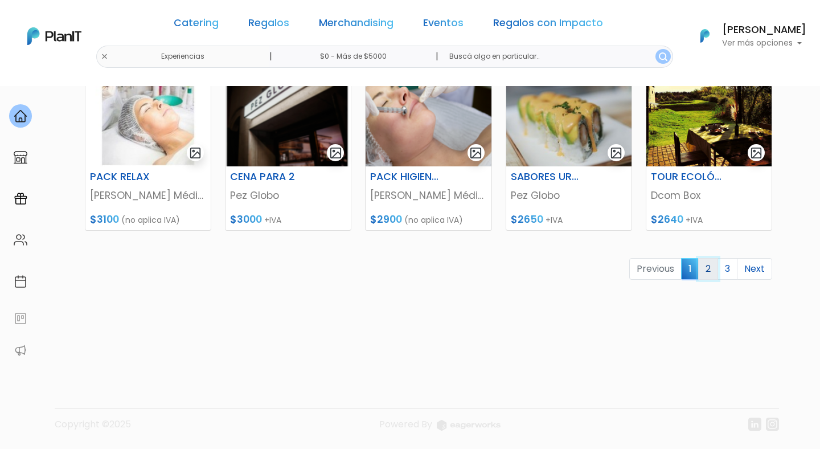
click at [716, 267] on link "2" at bounding box center [708, 269] width 20 height 22
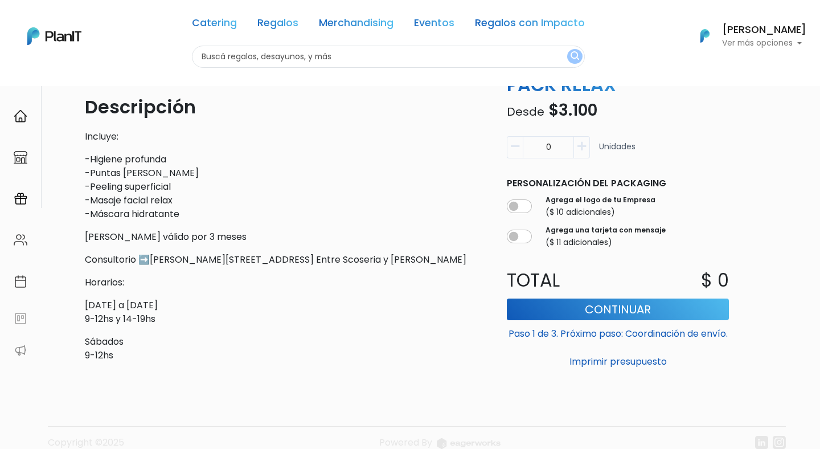
scroll to position [323, 0]
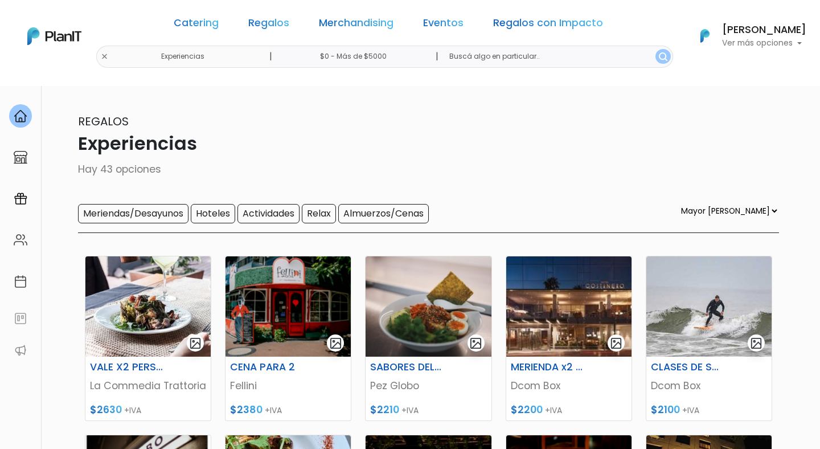
select select "1"
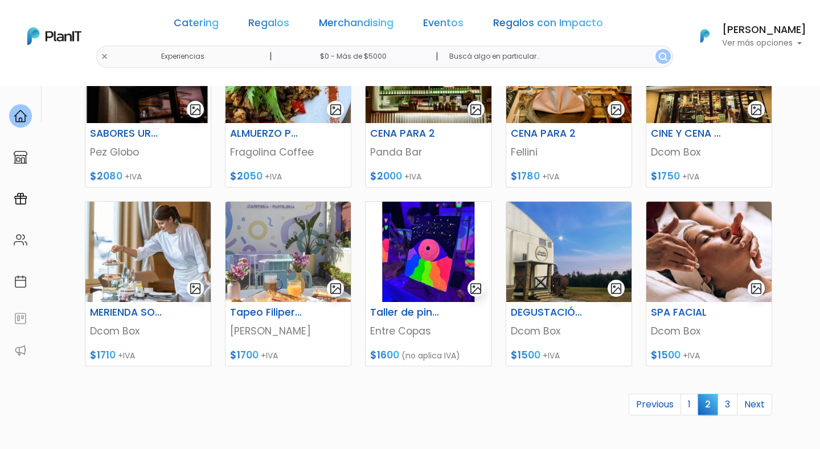
scroll to position [422, 0]
